Goal: Find specific page/section: Find specific page/section

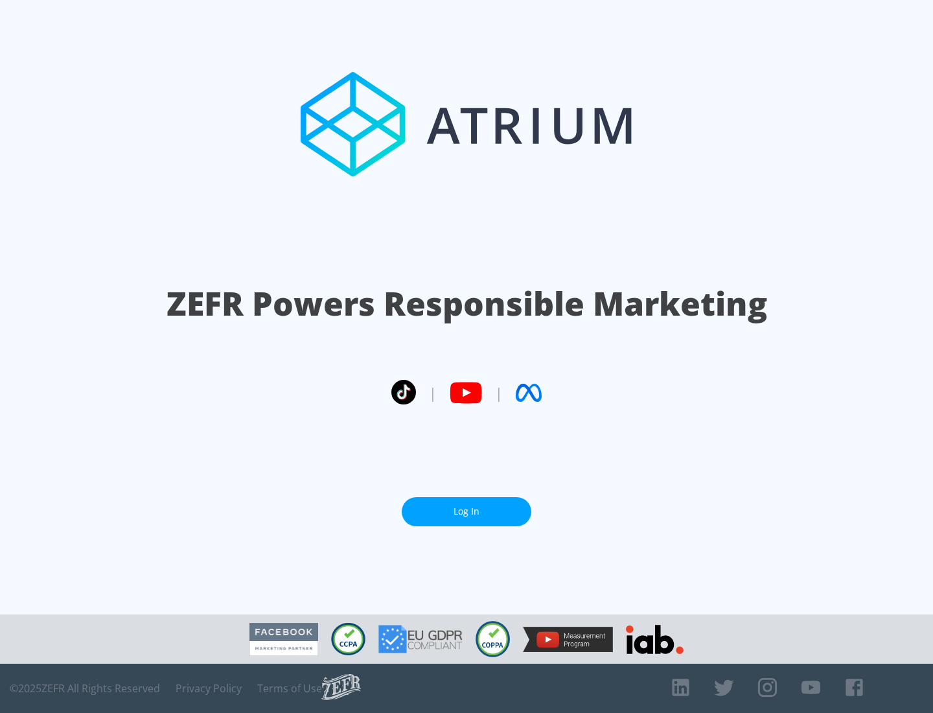
click at [467, 511] on link "Log In" at bounding box center [467, 511] width 130 height 29
